Goal: Find specific fact: Find specific fact

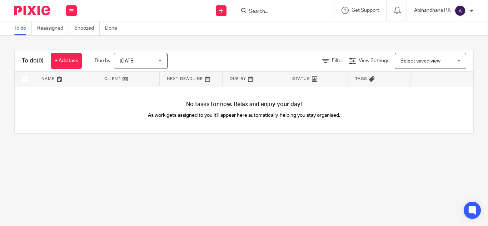
click at [254, 11] on input "Search" at bounding box center [280, 12] width 64 height 6
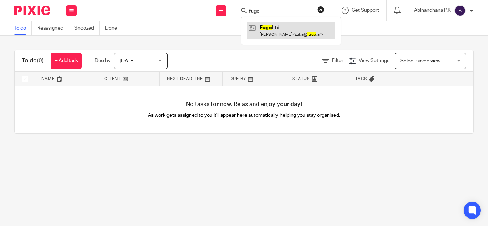
type input "fugo"
click at [278, 30] on link at bounding box center [291, 31] width 89 height 16
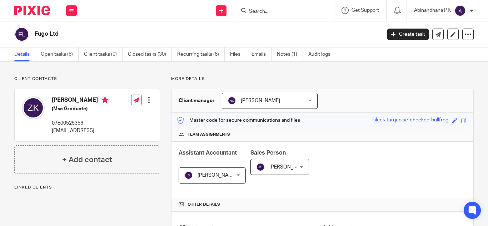
click at [254, 11] on input "Search" at bounding box center [280, 12] width 64 height 6
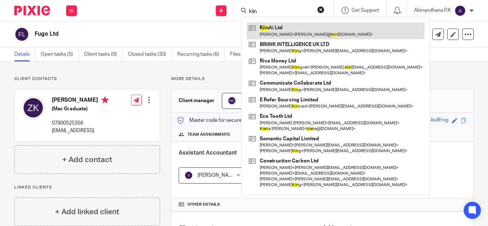
type input "kiin"
click at [271, 29] on link at bounding box center [336, 31] width 178 height 16
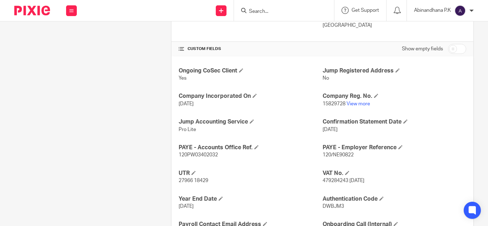
scroll to position [231, 0]
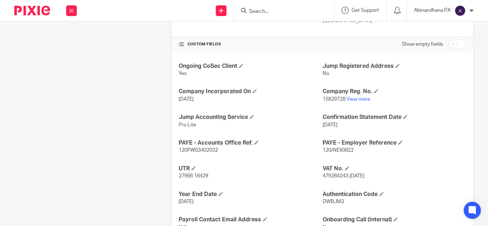
click at [328, 150] on span "120/NE90822" at bounding box center [338, 150] width 31 height 5
copy p "120/NE90822"
click at [198, 152] on span "120PW03402032" at bounding box center [198, 150] width 39 height 5
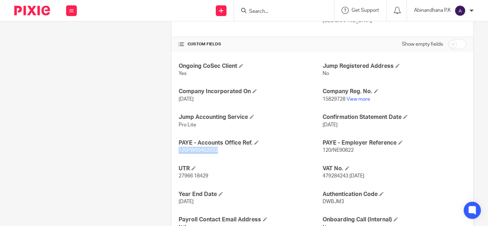
click at [198, 152] on span "120PW03402032" at bounding box center [198, 150] width 39 height 5
copy p "120PW03402032"
